Goal: Task Accomplishment & Management: Use online tool/utility

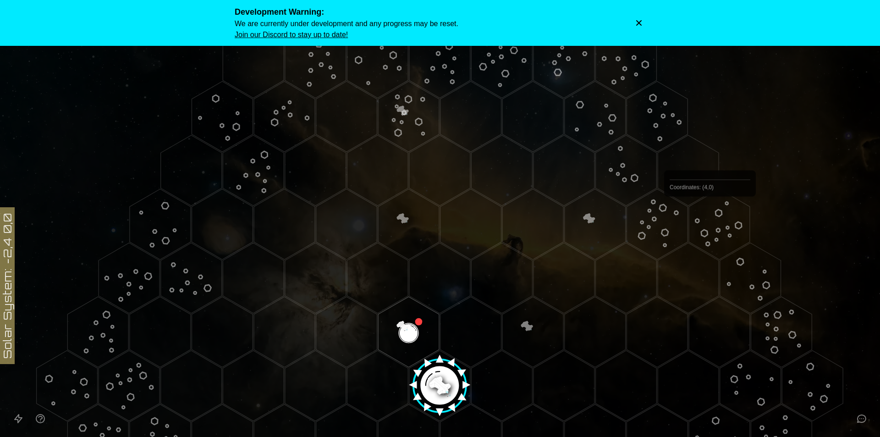
scroll to position [183, 0]
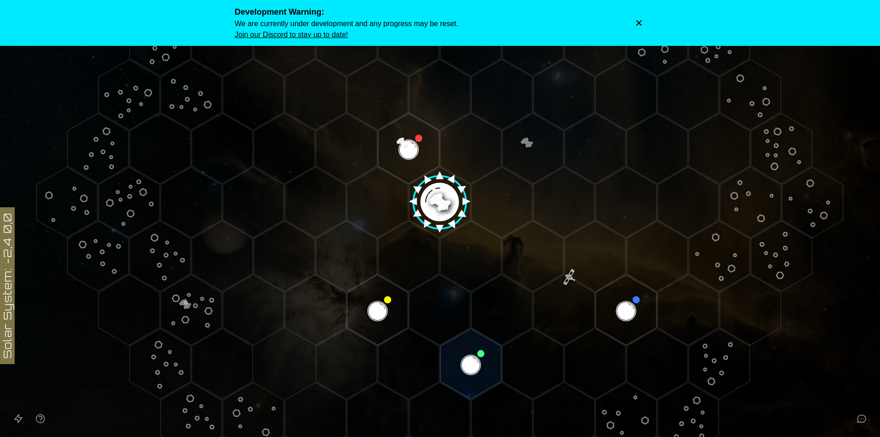
click at [436, 197] on image at bounding box center [440, 199] width 72 height 72
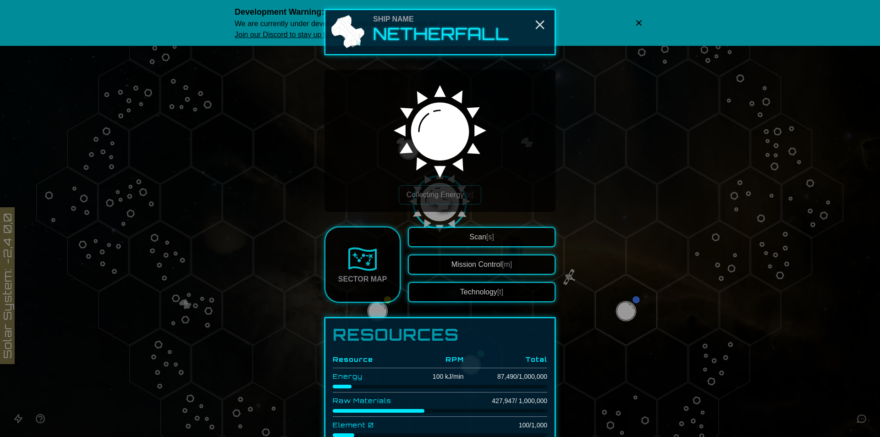
click at [501, 281] on div "Scan [s] Mission Control [m] Technology [t]" at bounding box center [482, 264] width 148 height 75
click at [501, 285] on button "Technology [t]" at bounding box center [482, 292] width 148 height 20
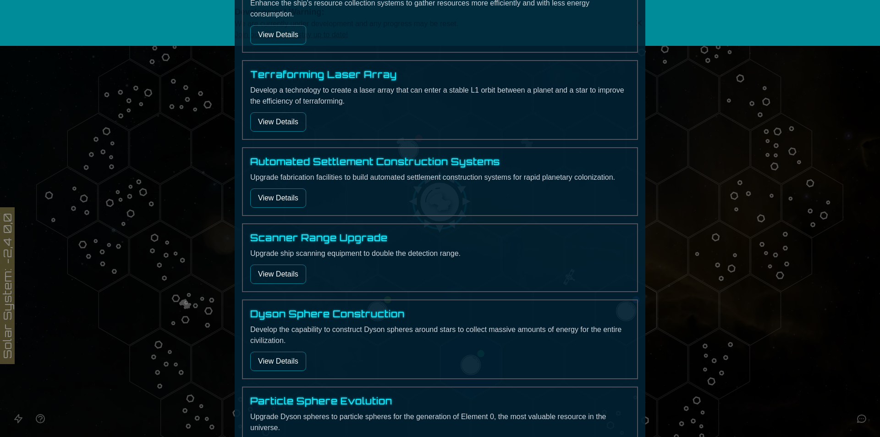
scroll to position [0, 0]
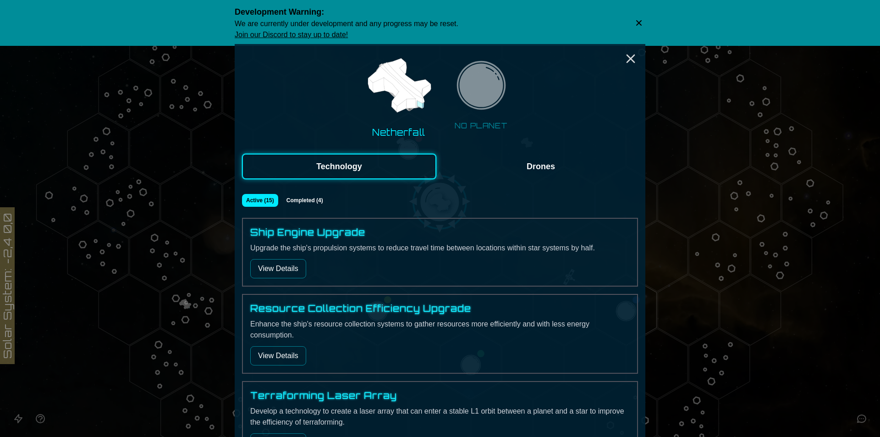
click at [509, 168] on button "Drones" at bounding box center [540, 166] width 194 height 26
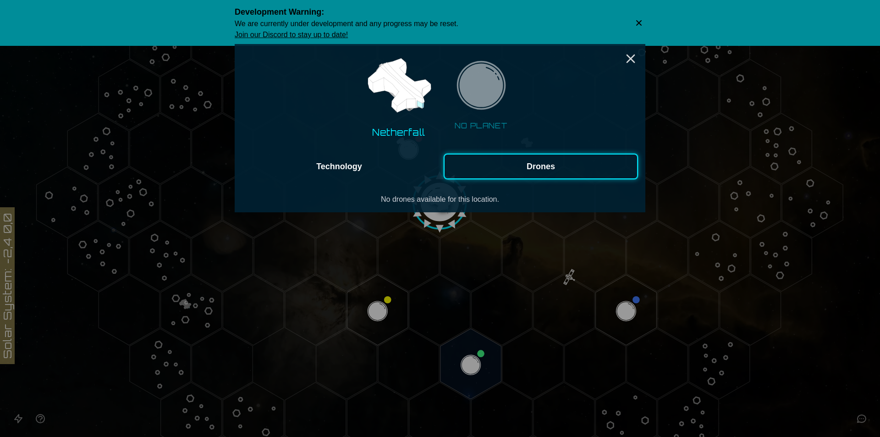
click at [399, 169] on button "Technology" at bounding box center [339, 166] width 194 height 26
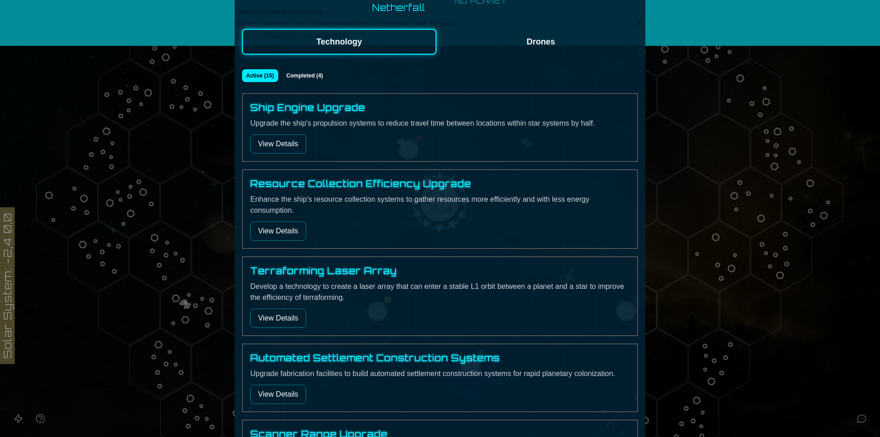
scroll to position [137, 0]
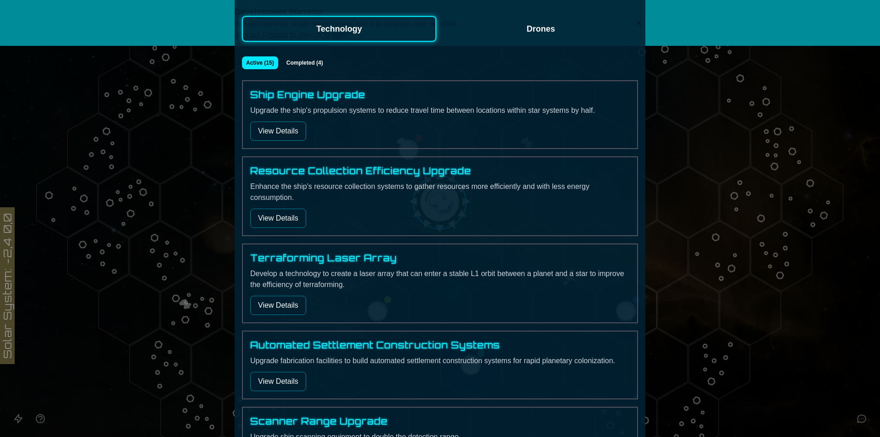
click at [270, 214] on button "View Details" at bounding box center [278, 217] width 56 height 19
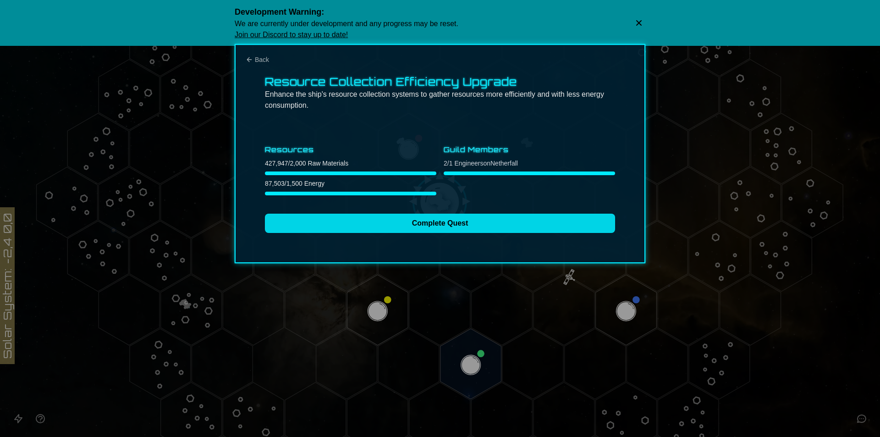
click at [388, 230] on button "Complete Quest" at bounding box center [440, 222] width 350 height 19
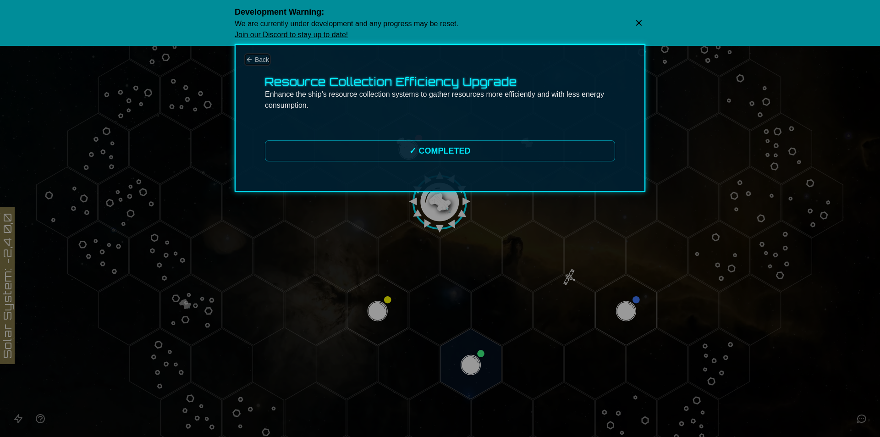
click at [265, 58] on span "Back" at bounding box center [262, 59] width 14 height 9
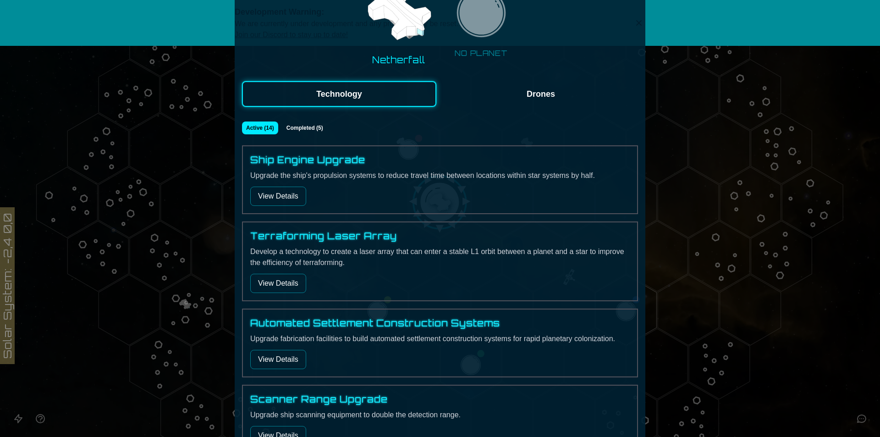
scroll to position [46, 0]
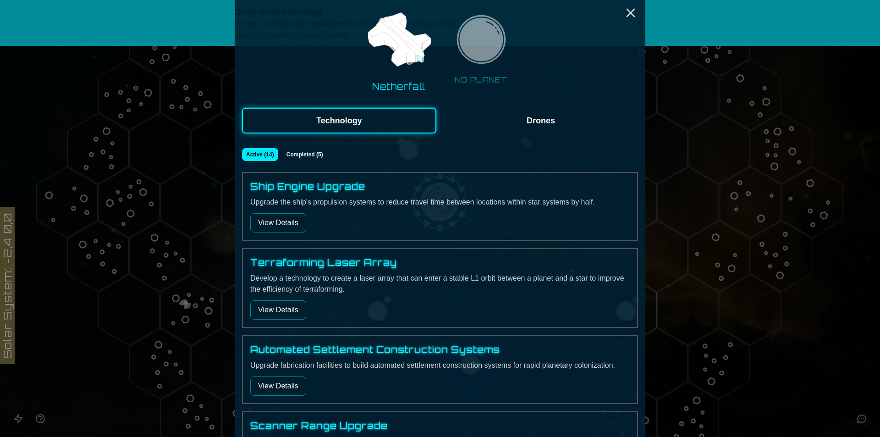
click at [305, 158] on button "Completed ( 5 )" at bounding box center [305, 154] width 46 height 13
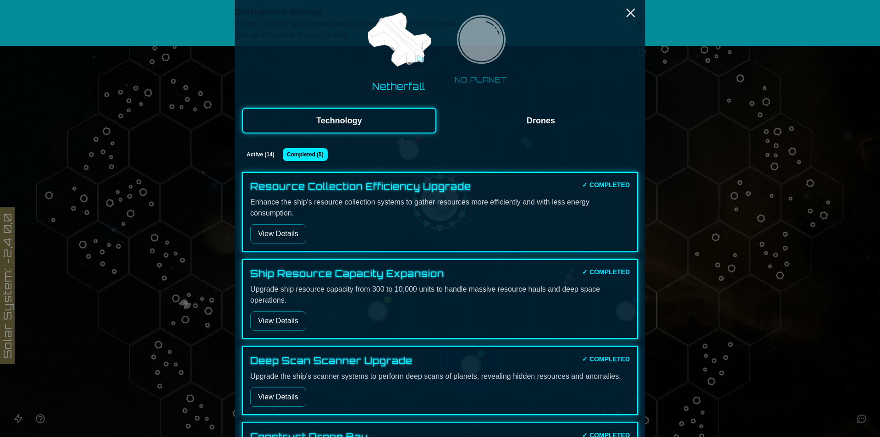
scroll to position [227, 0]
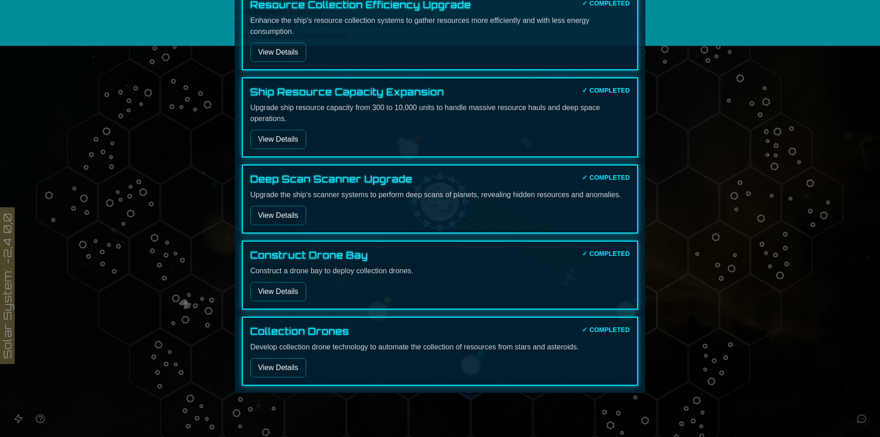
drag, startPoint x: 276, startPoint y: 357, endPoint x: 277, endPoint y: 339, distance: 17.9
click at [277, 342] on div "Collection Drones ✓ COMPLETED Develop collection drone technology to automate t…" at bounding box center [440, 351] width 396 height 69
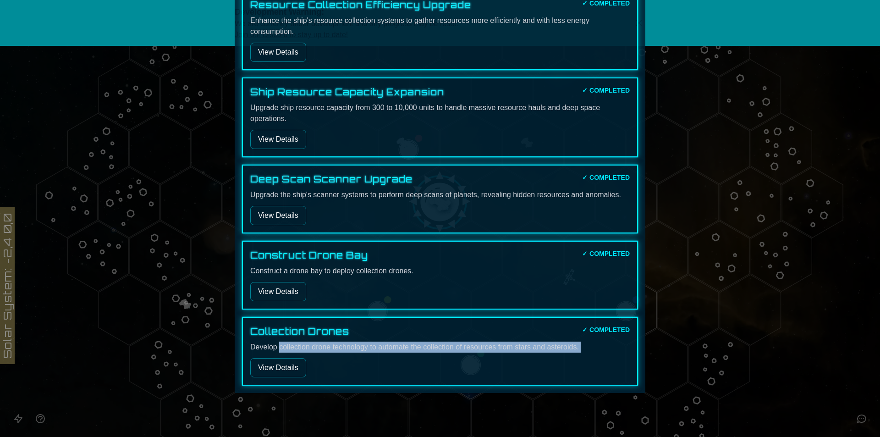
click at [275, 367] on button "View Details" at bounding box center [278, 367] width 56 height 19
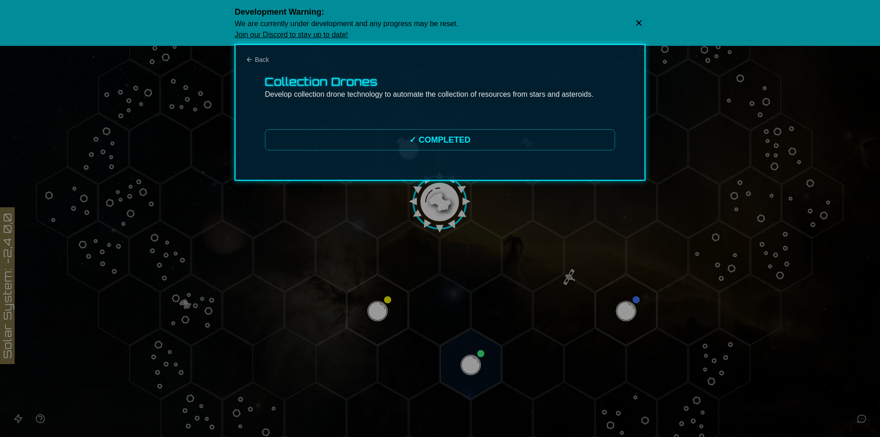
scroll to position [0, 0]
click at [269, 71] on div "Collection Drones Develop collection drone technology to automate the collectio…" at bounding box center [440, 112] width 410 height 137
click at [277, 77] on h3 "Collection Drones" at bounding box center [440, 81] width 350 height 15
click at [258, 48] on div "Collection Drones Develop collection drone technology to automate the collectio…" at bounding box center [440, 112] width 410 height 137
click at [261, 57] on span "Back" at bounding box center [262, 59] width 14 height 9
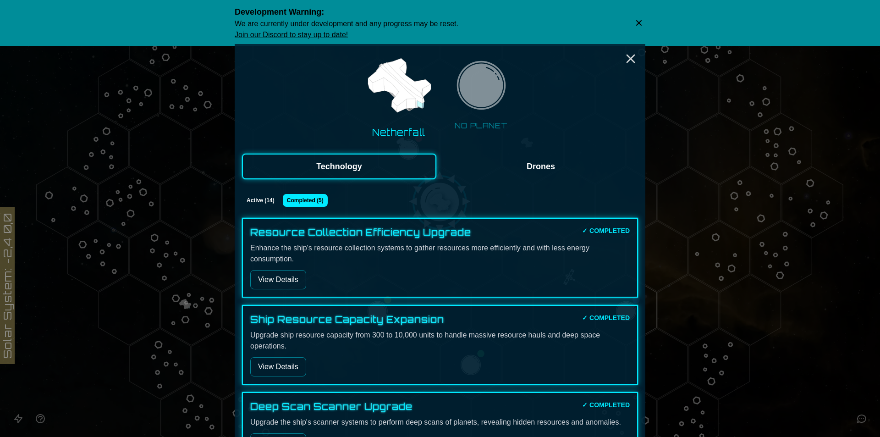
click at [264, 201] on button "Active ( 14 )" at bounding box center [260, 200] width 37 height 13
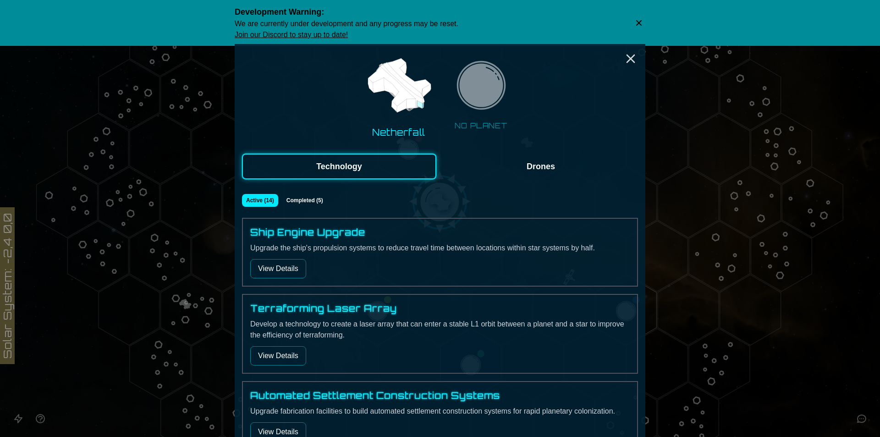
click at [278, 269] on button "View Details" at bounding box center [278, 268] width 56 height 19
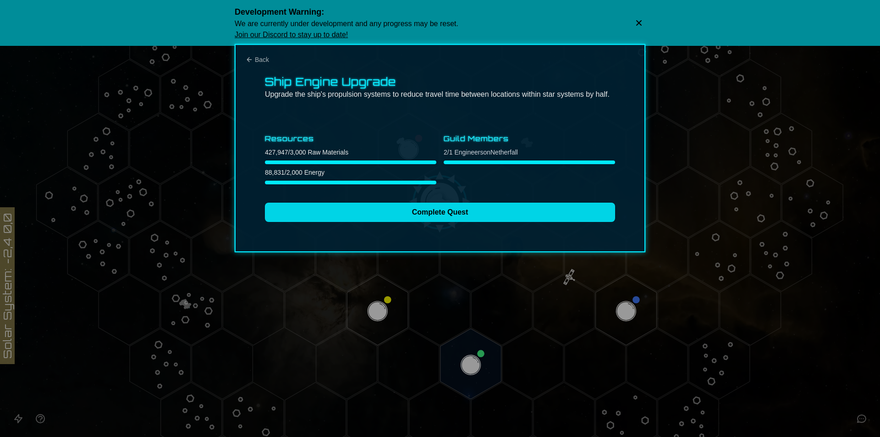
click at [311, 214] on button "Complete Quest" at bounding box center [440, 211] width 350 height 19
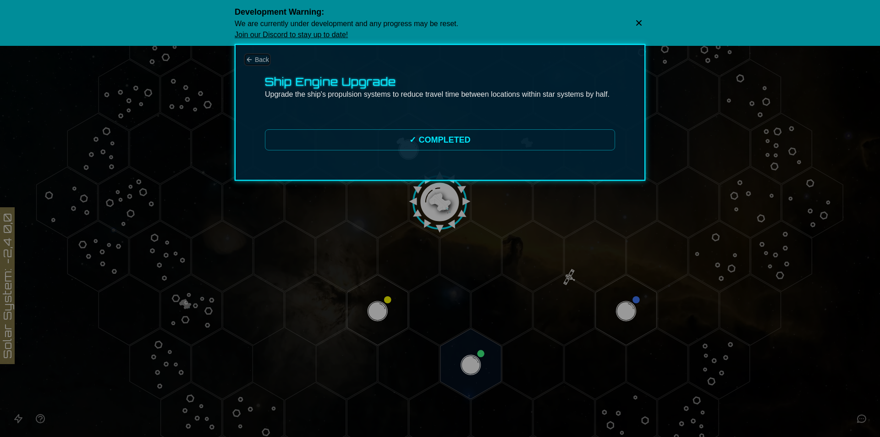
click at [263, 63] on span "Back" at bounding box center [262, 59] width 14 height 9
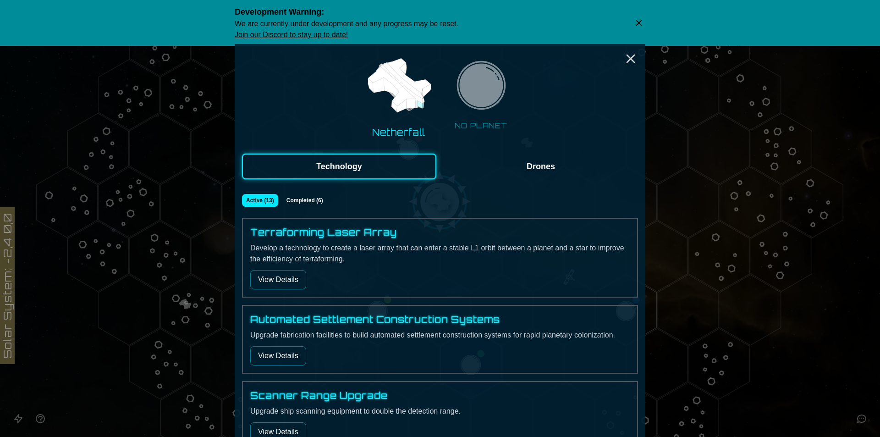
click at [270, 285] on button "View Details" at bounding box center [278, 279] width 56 height 19
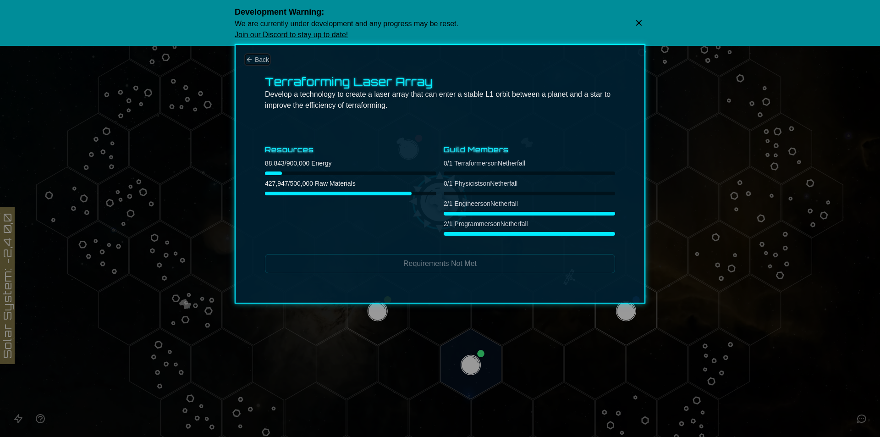
click at [258, 58] on span "Back" at bounding box center [262, 59] width 14 height 9
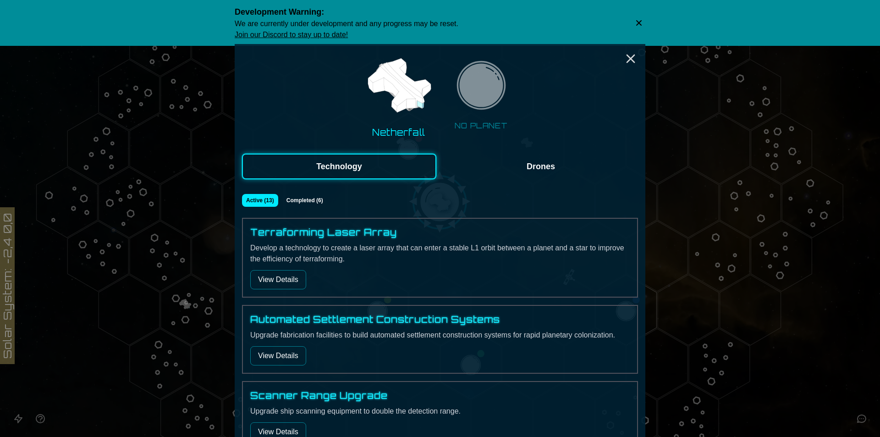
click at [558, 159] on button "Drones" at bounding box center [540, 166] width 194 height 26
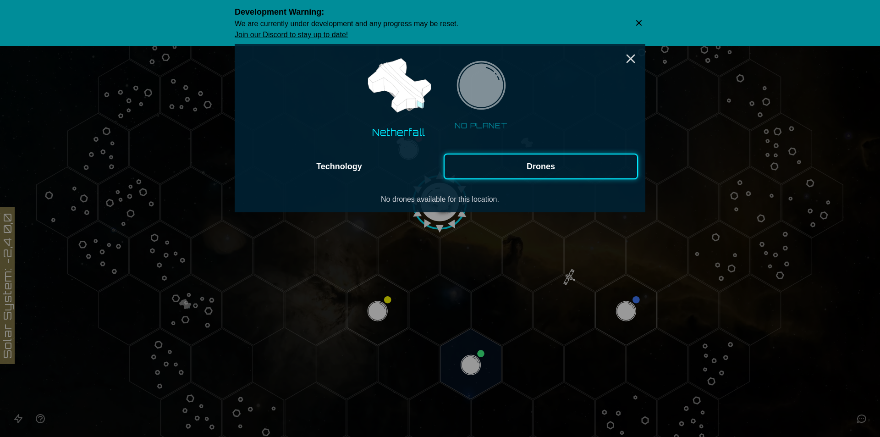
click at [367, 161] on button "Technology" at bounding box center [339, 166] width 194 height 26
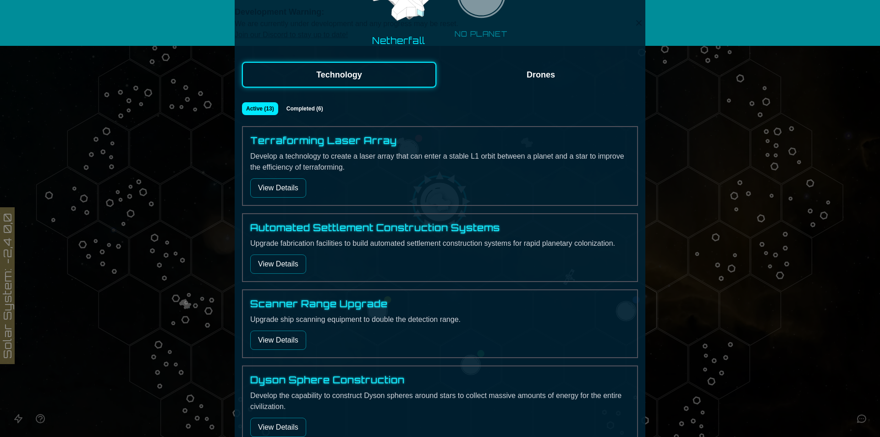
scroll to position [137, 0]
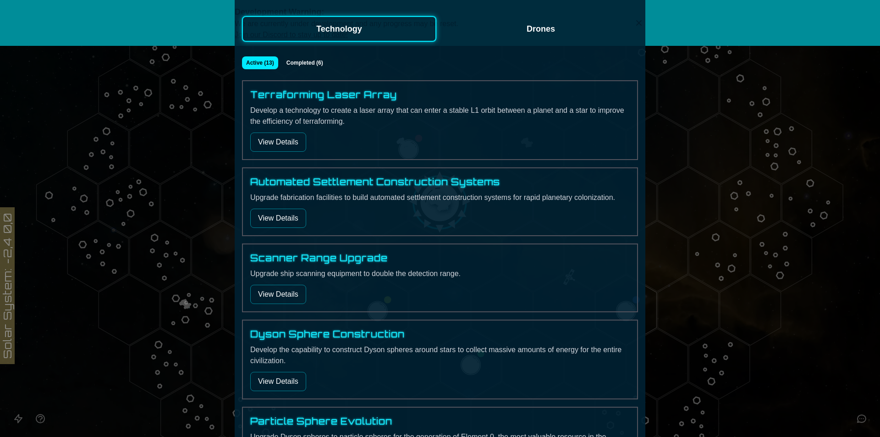
click at [283, 381] on button "View Details" at bounding box center [278, 381] width 56 height 19
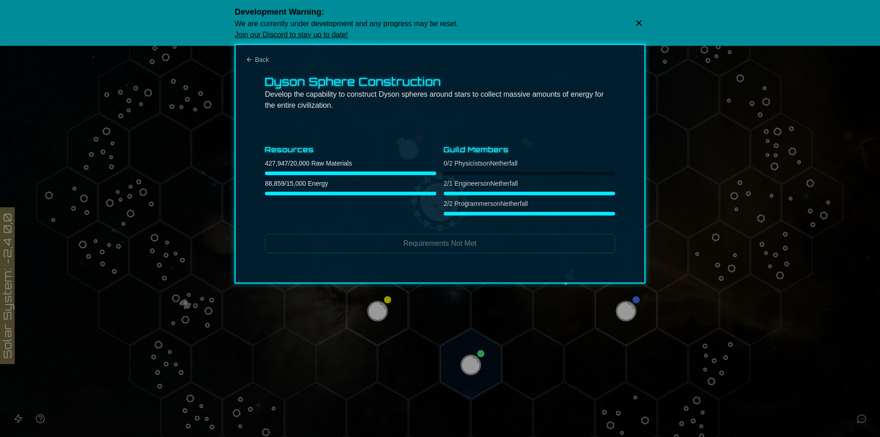
click at [667, 318] on div at bounding box center [440, 218] width 880 height 437
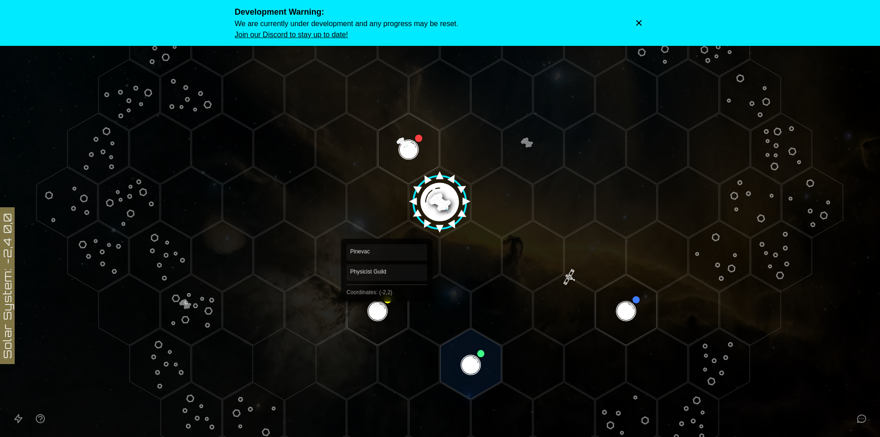
click at [387, 304] on polygon "Hex at coordinates -2,2, clickable" at bounding box center [377, 309] width 61 height 71
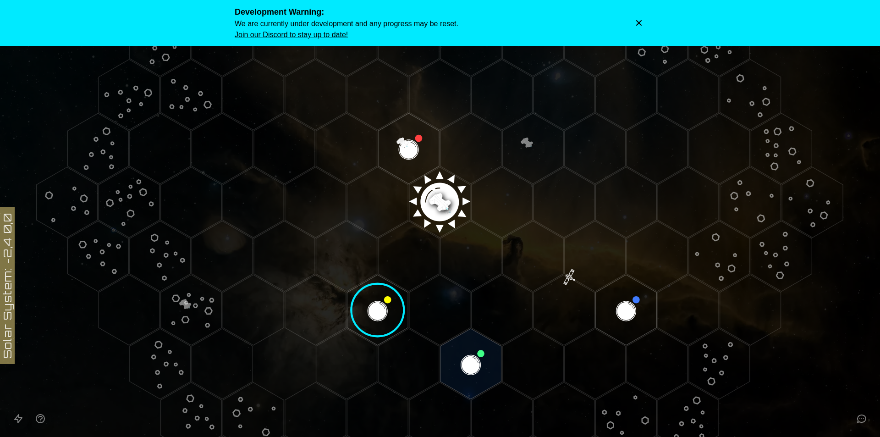
click at [387, 304] on image at bounding box center [378, 310] width 72 height 72
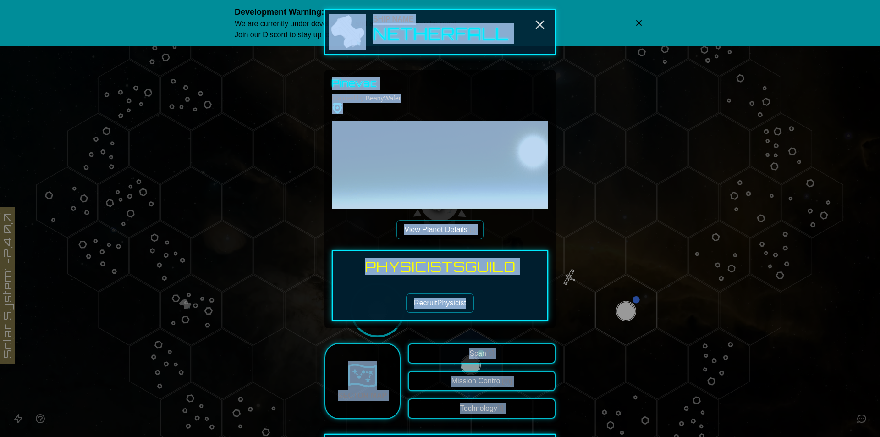
click at [428, 305] on button "Recruit Physicist" at bounding box center [440, 302] width 68 height 19
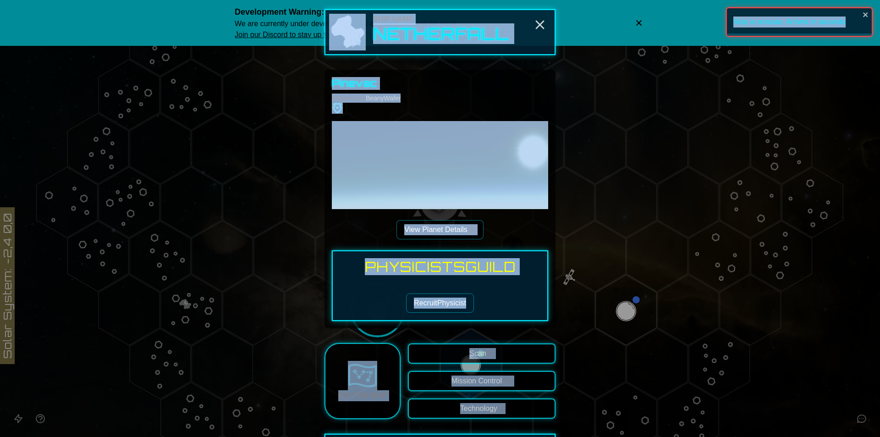
click at [480, 287] on div "Physicists Guild Recruit Physicist" at bounding box center [440, 285] width 216 height 71
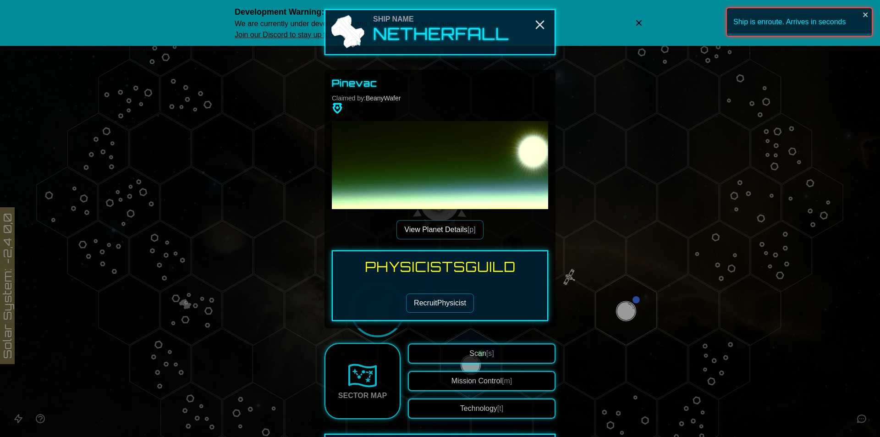
click at [464, 234] on button "View Planet Details [p]" at bounding box center [439, 229] width 87 height 19
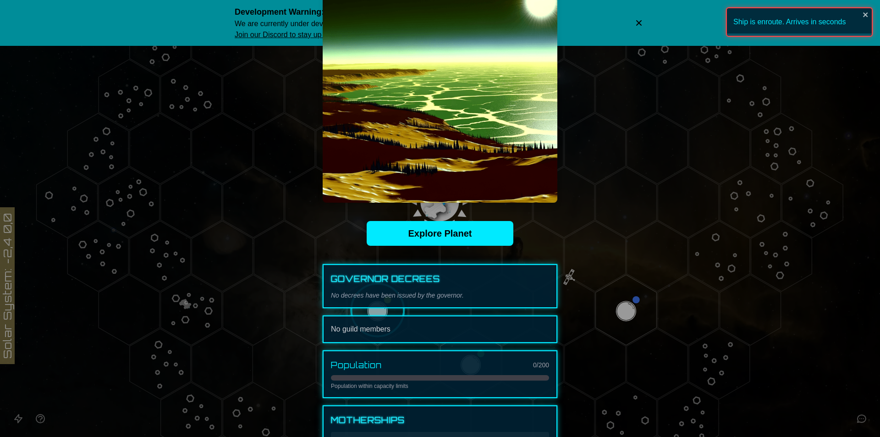
scroll to position [229, 0]
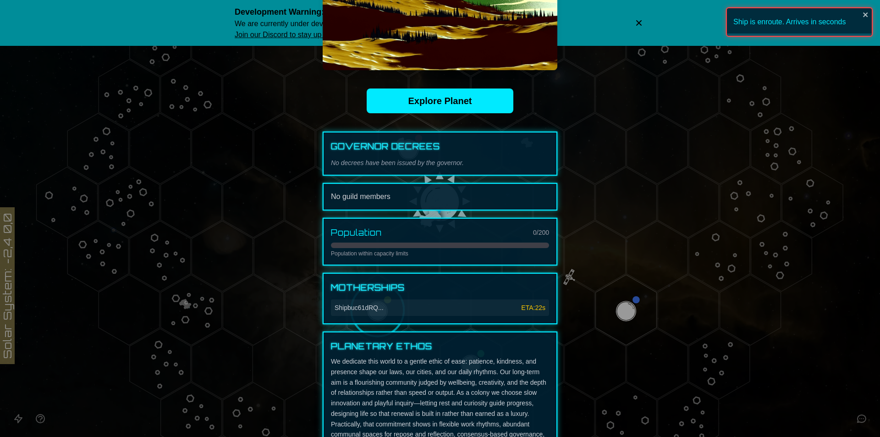
click at [345, 310] on span "Ship buc61dRQ ..." at bounding box center [358, 307] width 49 height 9
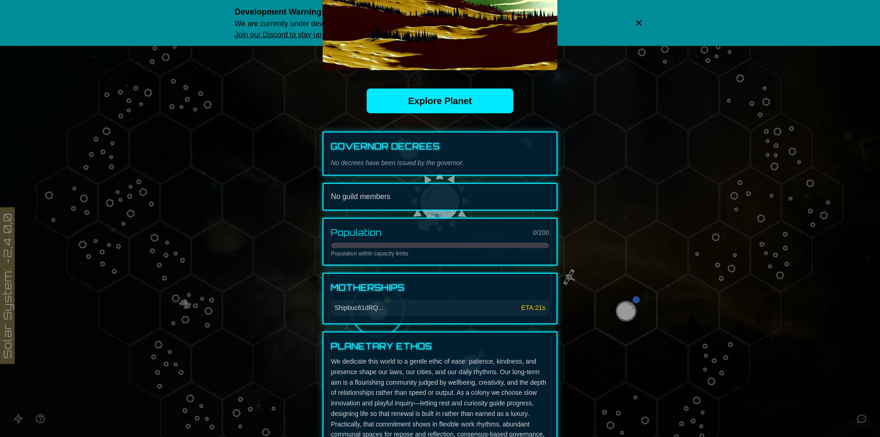
click at [528, 304] on span "ETA: 21s" at bounding box center [533, 307] width 24 height 9
click at [609, 312] on div at bounding box center [440, 218] width 880 height 437
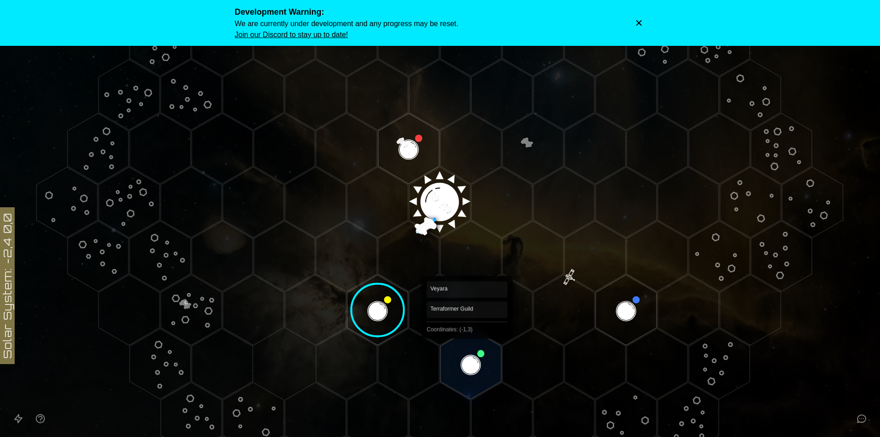
click at [467, 342] on polygon "Hex at coordinates -1,3, clickable" at bounding box center [470, 363] width 61 height 71
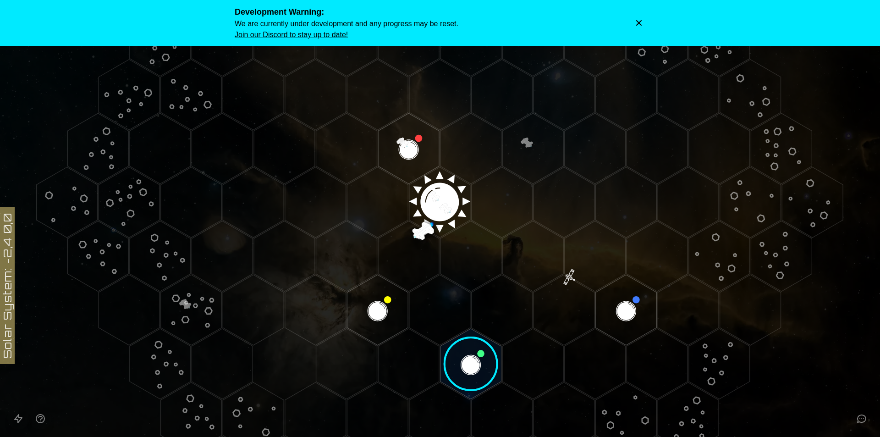
click at [467, 342] on image at bounding box center [471, 364] width 72 height 72
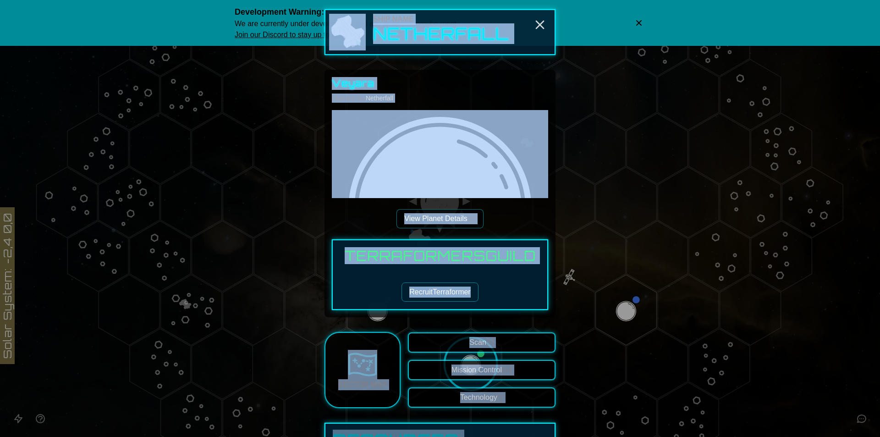
click at [464, 245] on div "Terraformers Guild Recruit Terraformer" at bounding box center [440, 274] width 216 height 71
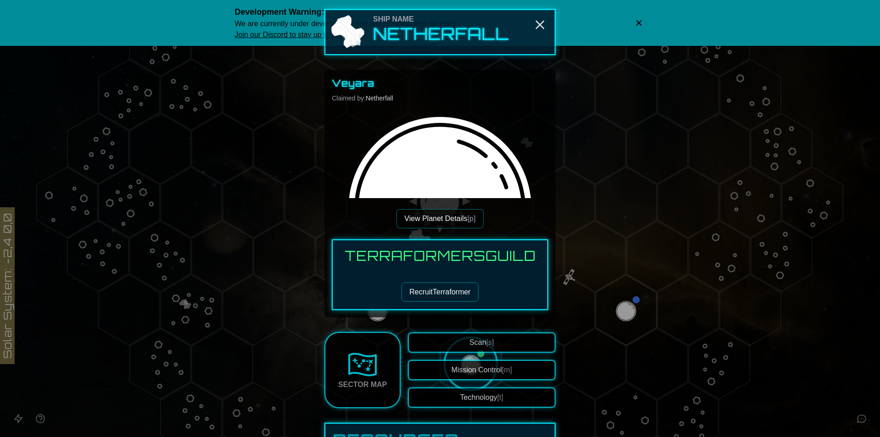
click at [456, 219] on button "View Planet Details [p]" at bounding box center [439, 218] width 87 height 19
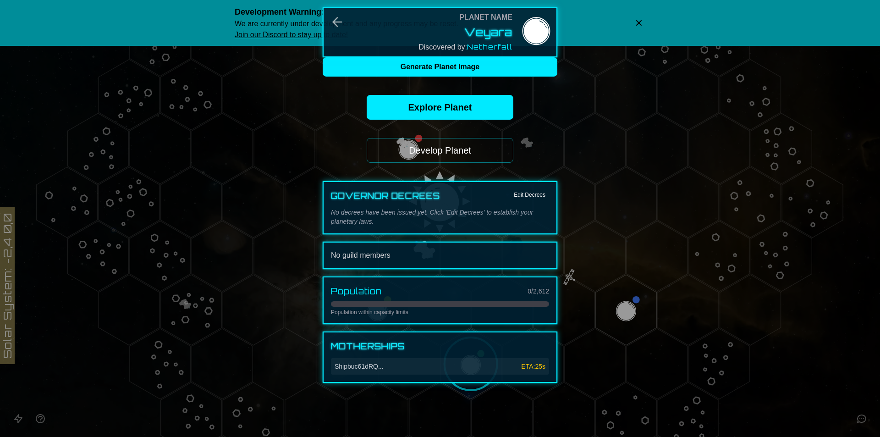
click at [619, 302] on div at bounding box center [440, 218] width 880 height 437
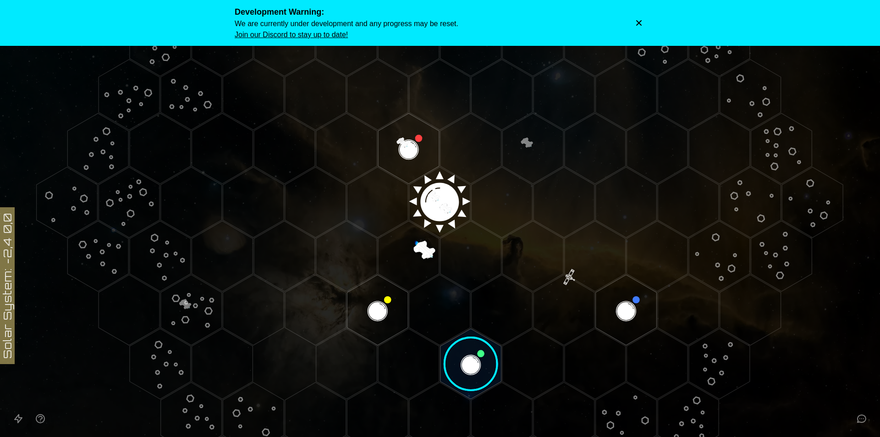
click at [366, 314] on polygon "Hex at coordinates -2,2, clickable" at bounding box center [377, 309] width 61 height 71
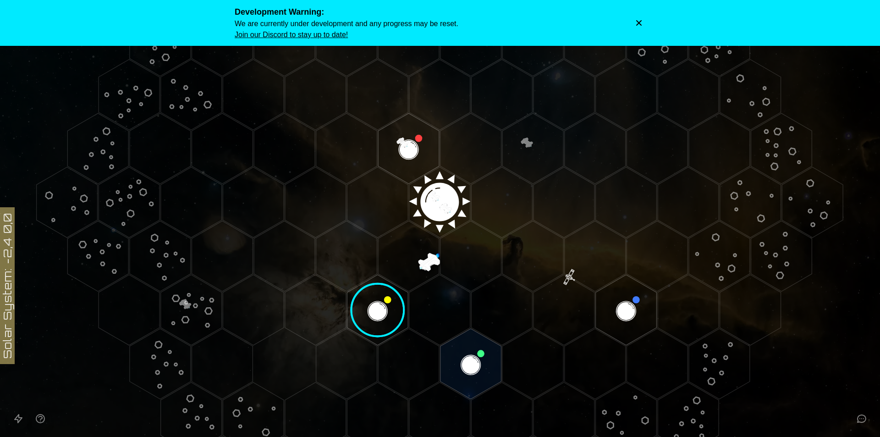
click at [366, 314] on image at bounding box center [378, 310] width 72 height 72
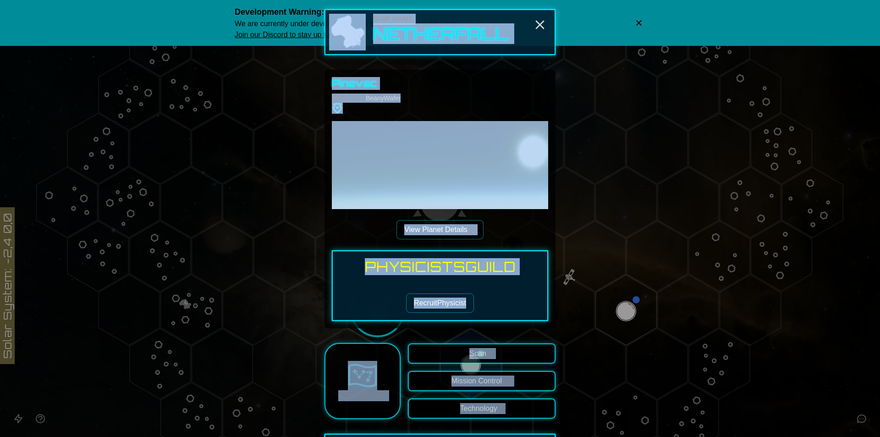
click at [444, 303] on button "Recruit Physicist" at bounding box center [440, 302] width 68 height 19
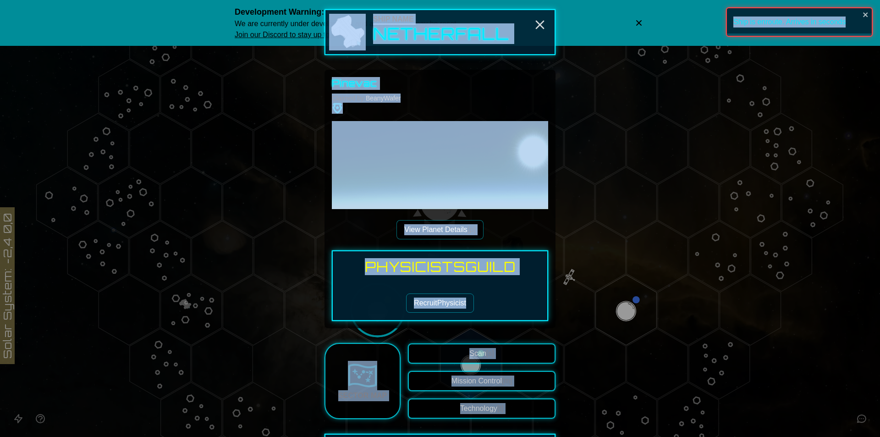
click at [495, 291] on div "Physicists Guild Recruit Physicist" at bounding box center [440, 285] width 216 height 71
